Goal: Transaction & Acquisition: Purchase product/service

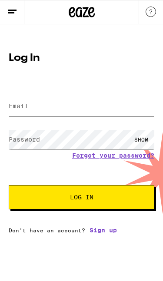
click at [23, 112] on input "Email" at bounding box center [82, 106] width 146 height 20
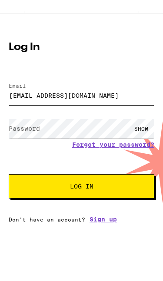
type input "[EMAIL_ADDRESS][DOMAIN_NAME]"
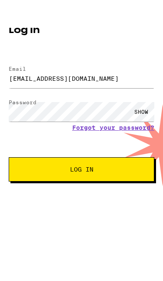
click at [89, 194] on span "Log In" at bounding box center [81, 197] width 23 height 6
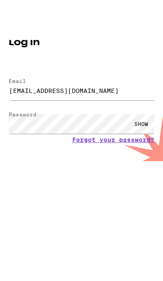
click at [30, 209] on button "Log In" at bounding box center [82, 221] width 146 height 24
click at [23, 209] on button "Log In" at bounding box center [82, 221] width 146 height 24
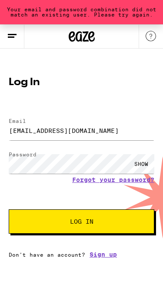
click at [146, 164] on div "SHOW" at bounding box center [141, 164] width 26 height 20
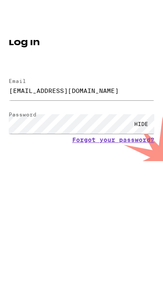
click at [126, 209] on button "Log In" at bounding box center [82, 221] width 146 height 24
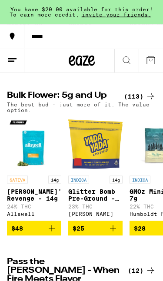
click at [141, 102] on div "(113)" at bounding box center [140, 96] width 32 height 10
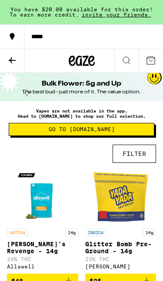
click at [145, 159] on button "FILTER" at bounding box center [134, 154] width 43 height 18
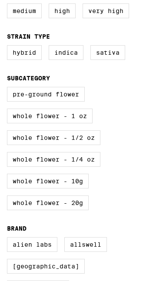
scroll to position [161, 0]
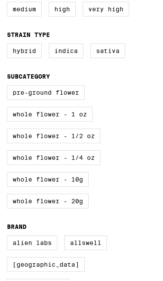
click at [95, 143] on label "Whole Flower - 1/2 oz" at bounding box center [53, 136] width 93 height 15
click at [0, 0] on input "Whole Flower - 1/2 oz" at bounding box center [0, 0] width 0 height 0
checkbox input "true"
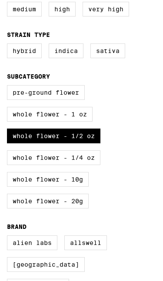
click at [12, 122] on label "Whole Flower - 1 oz" at bounding box center [50, 114] width 86 height 15
click at [0, 0] on input "Whole Flower - 1 oz" at bounding box center [0, 0] width 0 height 0
checkbox input "true"
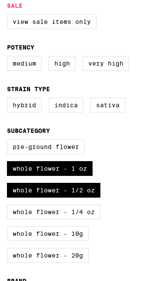
scroll to position [106, 0]
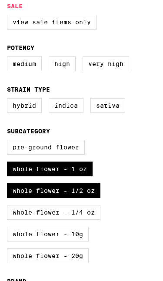
click at [116, 113] on label "Sativa" at bounding box center [107, 105] width 35 height 15
click at [0, 0] on input "Sativa" at bounding box center [0, 0] width 0 height 0
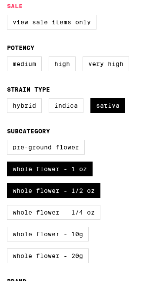
checkbox input "true"
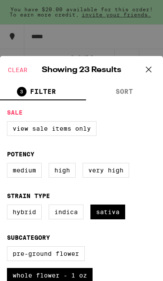
click at [154, 69] on icon at bounding box center [148, 69] width 13 height 13
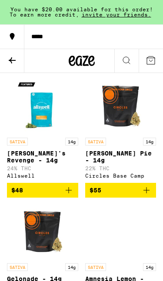
scroll to position [77, 0]
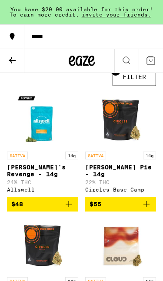
click at [68, 207] on icon "Add to bag" at bounding box center [69, 204] width 6 height 6
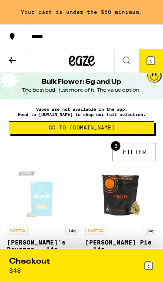
scroll to position [0, 0]
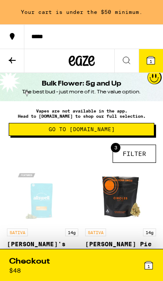
click at [140, 156] on button "3 FILTER" at bounding box center [134, 154] width 43 height 18
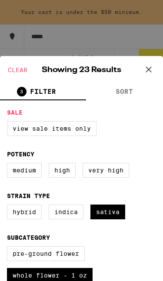
click at [26, 219] on label "Hybrid" at bounding box center [24, 212] width 35 height 15
click at [0, 0] on input "Hybrid" at bounding box center [0, 0] width 0 height 0
checkbox input "true"
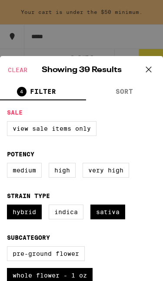
click at [115, 219] on label "Sativa" at bounding box center [107, 212] width 35 height 15
click at [0, 0] on input "Sativa" at bounding box center [0, 0] width 0 height 0
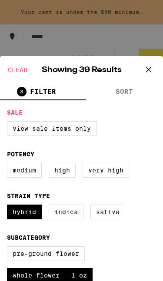
checkbox input "false"
click at [66, 219] on label "Indica" at bounding box center [66, 212] width 35 height 15
click at [0, 0] on input "Indica" at bounding box center [0, 0] width 0 height 0
checkbox input "true"
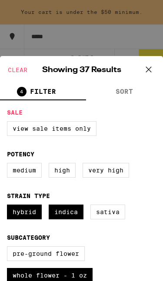
click at [20, 219] on label "Hybrid" at bounding box center [24, 212] width 35 height 15
click at [0, 0] on input "Hybrid" at bounding box center [0, 0] width 0 height 0
checkbox input "false"
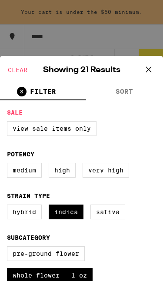
click at [150, 71] on icon at bounding box center [148, 69] width 5 height 5
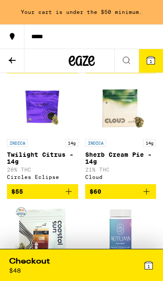
scroll to position [218, 0]
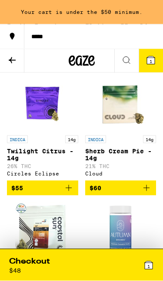
click at [71, 193] on icon "Add to bag" at bounding box center [68, 188] width 10 height 10
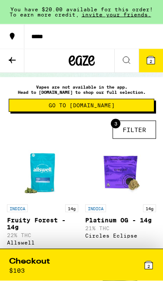
scroll to position [0, 0]
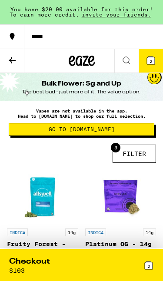
click at [156, 59] on icon at bounding box center [151, 60] width 10 height 10
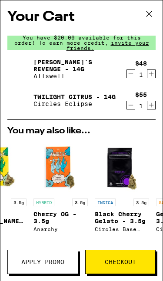
click at [149, 17] on icon at bounding box center [148, 13] width 13 height 13
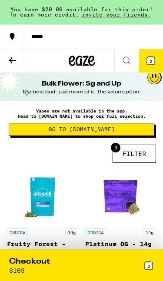
click at [136, 156] on button "3 FILTER" at bounding box center [134, 154] width 43 height 18
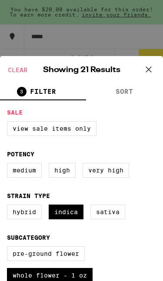
click at [116, 219] on label "Sativa" at bounding box center [107, 212] width 35 height 15
click at [0, 0] on input "Sativa" at bounding box center [0, 0] width 0 height 0
checkbox input "true"
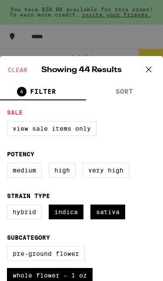
click at [63, 219] on label "Indica" at bounding box center [66, 212] width 35 height 15
click at [0, 0] on input "Indica" at bounding box center [0, 0] width 0 height 0
checkbox input "false"
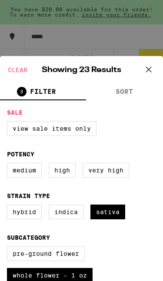
click at [150, 71] on icon at bounding box center [148, 69] width 5 height 5
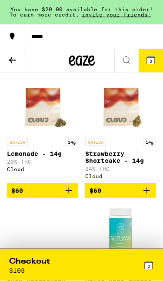
scroll to position [342, 0]
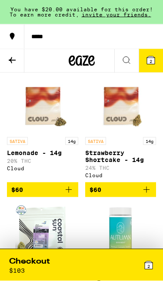
click at [149, 195] on icon "Add to bag" at bounding box center [146, 190] width 10 height 10
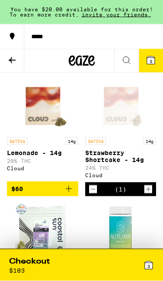
scroll to position [343, 0]
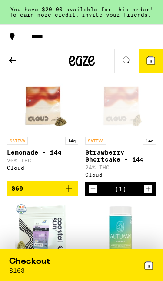
click at [152, 60] on icon at bounding box center [151, 60] width 8 height 8
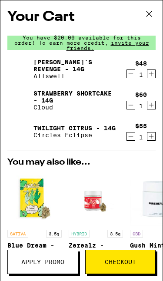
click at [85, 66] on link "[PERSON_NAME]'s Revenge - 14g" at bounding box center [74, 66] width 83 height 14
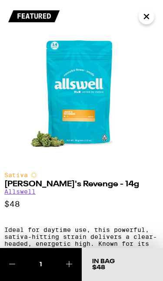
click at [145, 20] on icon "Close" at bounding box center [146, 16] width 10 height 13
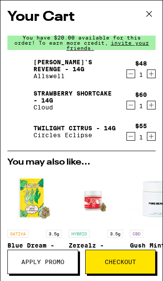
click at [60, 131] on link "Twilight Citrus - 14g" at bounding box center [74, 128] width 82 height 7
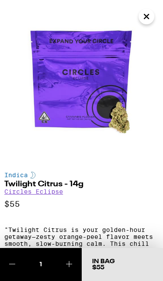
click at [151, 21] on icon "Close" at bounding box center [146, 16] width 10 height 13
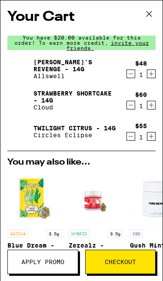
click at [153, 16] on icon at bounding box center [148, 13] width 13 height 13
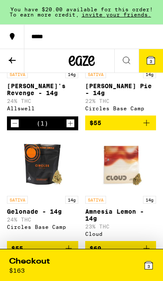
scroll to position [173, 0]
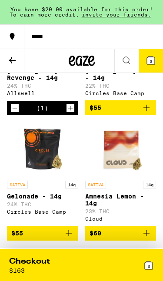
click at [60, 65] on div at bounding box center [81, 61] width 54 height 24
click at [69, 60] on icon at bounding box center [72, 61] width 7 height 10
click at [7, 57] on button at bounding box center [12, 61] width 24 height 24
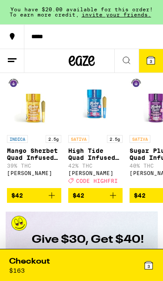
scroll to position [815, 0]
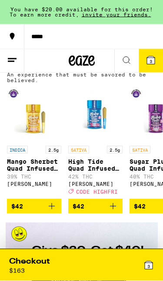
click at [153, 60] on icon at bounding box center [151, 60] width 8 height 8
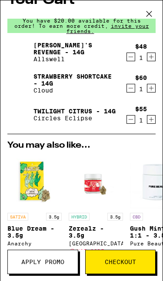
scroll to position [17, 0]
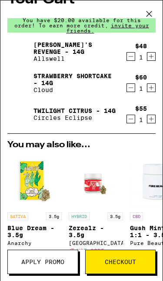
click at [131, 124] on icon "Decrement" at bounding box center [131, 119] width 8 height 10
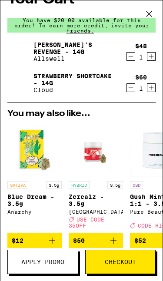
click at [128, 272] on button "Checkout" at bounding box center [120, 262] width 71 height 24
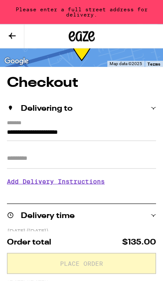
scroll to position [26, 0]
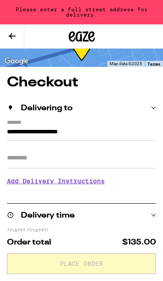
click at [19, 164] on input "Apt/Suite" at bounding box center [81, 158] width 149 height 21
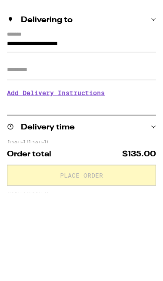
type input "*"
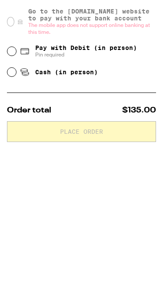
scroll to position [281, 0]
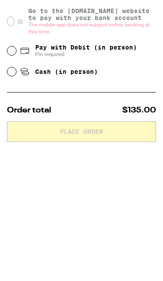
type input "**"
click at [14, 179] on input "Pay with Debit (in person) Pin required" at bounding box center [11, 183] width 9 height 9
radio input "true"
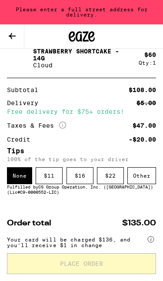
scroll to position [545, 0]
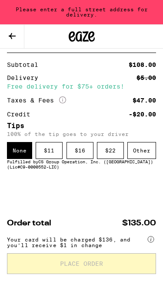
click at [146, 148] on div "Other" at bounding box center [141, 150] width 29 height 17
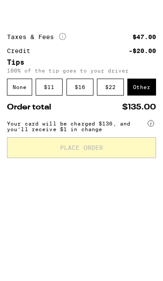
type input "5"
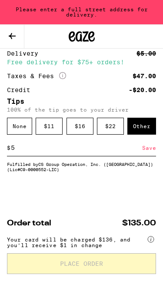
scroll to position [563, 0]
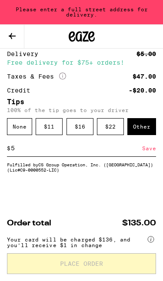
click at [154, 153] on div "Save" at bounding box center [149, 148] width 14 height 16
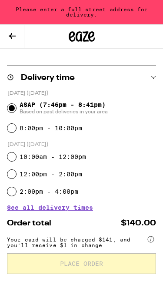
scroll to position [171, 0]
click at [12, 131] on input "8:00pm - 10:00pm" at bounding box center [11, 128] width 9 height 9
radio input "true"
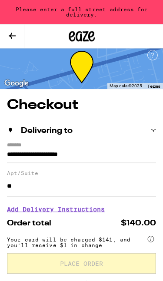
scroll to position [0, 0]
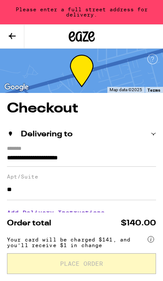
click at [154, 128] on div "Delivering to" at bounding box center [81, 133] width 149 height 23
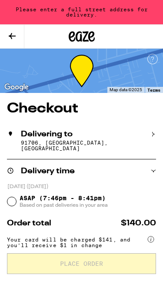
click at [156, 132] on icon at bounding box center [153, 134] width 5 height 5
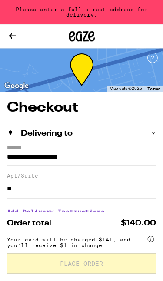
scroll to position [3, 0]
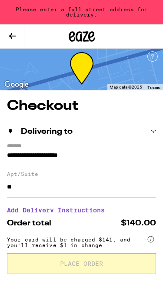
click at [106, 150] on input "**********" at bounding box center [81, 157] width 149 height 14
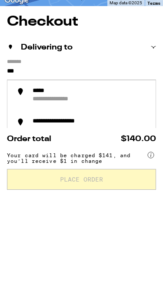
type input "**"
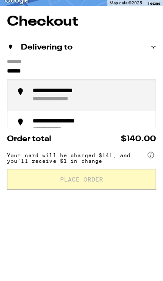
click at [105, 172] on div "**********" at bounding box center [90, 180] width 117 height 17
type input "**********"
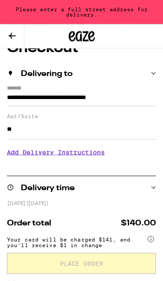
scroll to position [61, 0]
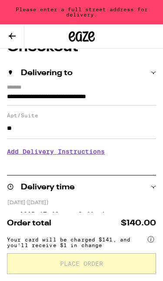
click at [152, 189] on icon at bounding box center [153, 187] width 5 height 5
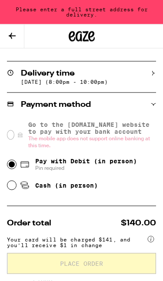
scroll to position [162, 0]
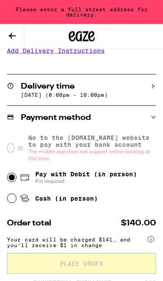
click at [154, 89] on div "Delivery time" at bounding box center [81, 87] width 149 height 8
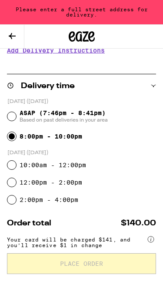
click at [8, 121] on div "ASAP (7:46pm - 8:41pm) Based on past deliveries in your area" at bounding box center [81, 116] width 149 height 23
click at [10, 117] on input "ASAP (7:46pm - 8:41pm) Based on past deliveries in your area" at bounding box center [11, 116] width 9 height 9
radio input "true"
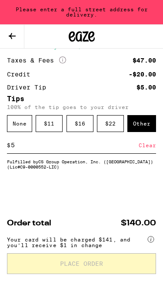
scroll to position [586, 0]
click at [155, 143] on div "Clear" at bounding box center [147, 145] width 17 height 16
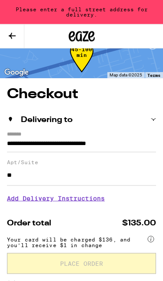
scroll to position [10, 0]
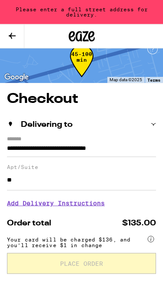
click at [89, 143] on input "**********" at bounding box center [81, 150] width 149 height 14
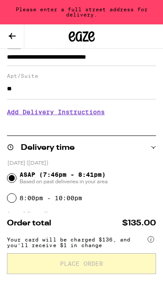
click at [155, 60] on input "**********" at bounding box center [81, 59] width 149 height 14
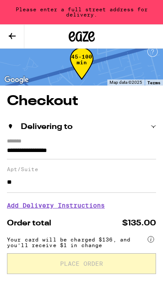
scroll to position [7, 0]
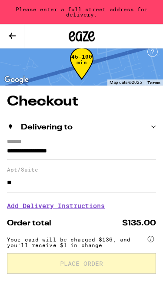
click at [122, 146] on input "**********" at bounding box center [81, 153] width 149 height 14
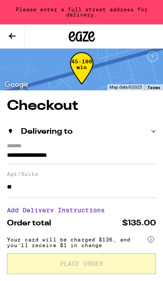
scroll to position [2, 0]
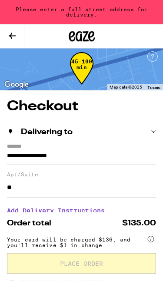
click at [104, 151] on input "**********" at bounding box center [81, 158] width 149 height 14
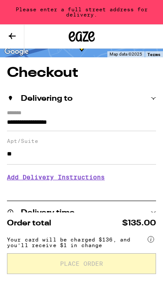
scroll to position [34, 0]
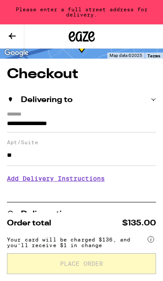
click at [120, 119] on input "**********" at bounding box center [81, 126] width 149 height 14
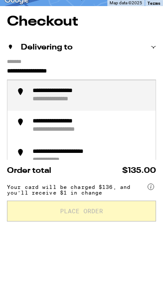
click at [100, 140] on div "**********" at bounding box center [90, 148] width 117 height 17
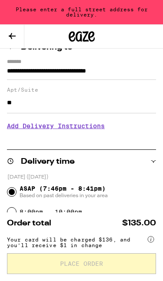
type input "**********"
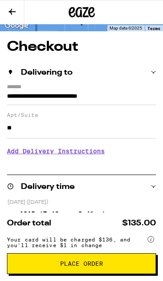
scroll to position [37, 0]
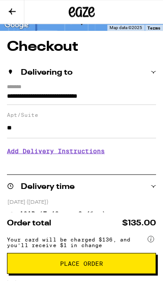
click at [30, 161] on h3 "Add Delivery Instructions" at bounding box center [81, 151] width 149 height 20
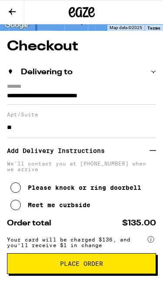
click at [17, 193] on icon at bounding box center [15, 187] width 10 height 10
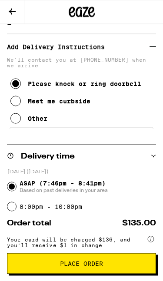
scroll to position [139, 0]
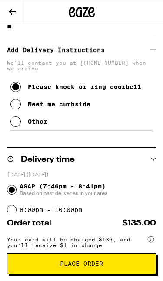
click at [113, 265] on span "Place Order" at bounding box center [81, 264] width 134 height 6
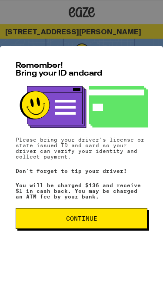
click at [115, 218] on span "Continue" at bounding box center [81, 218] width 117 height 6
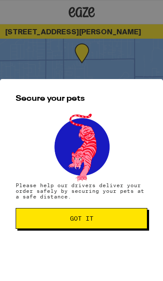
click at [127, 218] on span "Got it" at bounding box center [81, 218] width 117 height 6
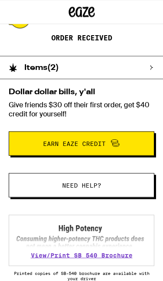
scroll to position [143, 0]
